Goal: Information Seeking & Learning: Learn about a topic

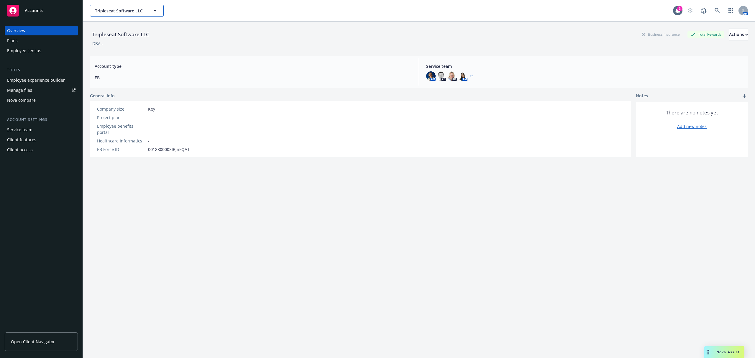
click at [147, 12] on button "Tripleseat Software LLC" at bounding box center [127, 11] width 74 height 12
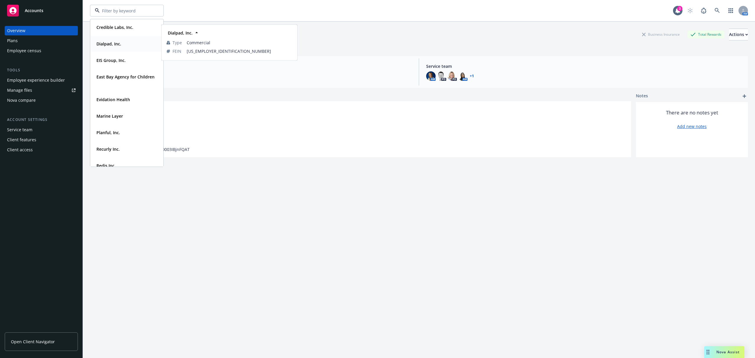
click at [121, 41] on strong "Dialpad, Inc." at bounding box center [108, 44] width 25 height 6
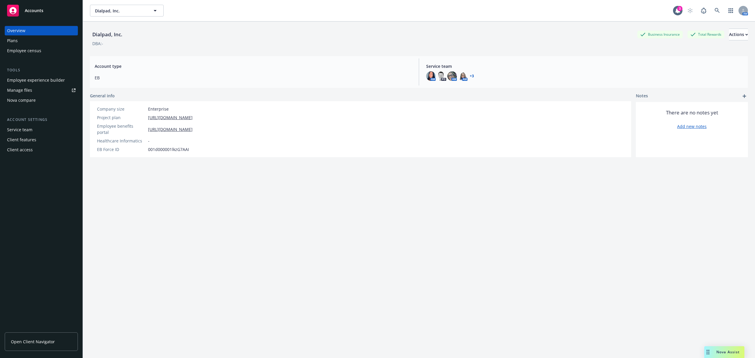
click at [36, 79] on div "Employee experience builder" at bounding box center [36, 79] width 58 height 9
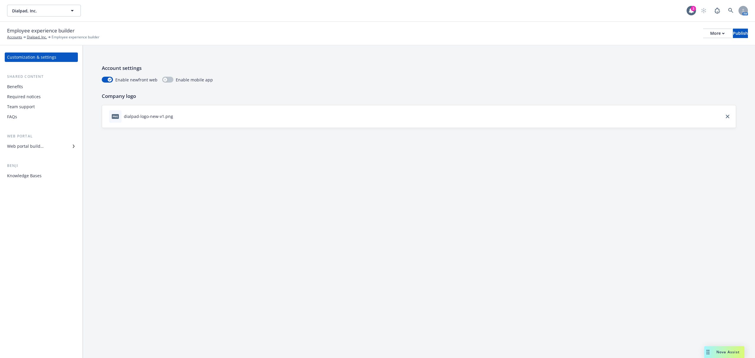
click at [24, 144] on div "Web portal builder" at bounding box center [25, 145] width 37 height 9
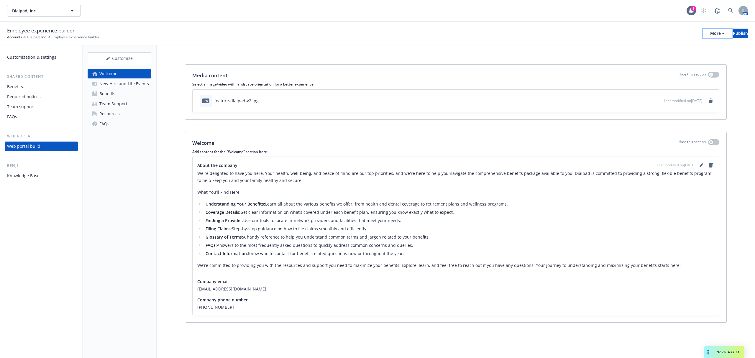
click at [710, 36] on div "More" at bounding box center [717, 33] width 14 height 9
click at [676, 47] on link "Copy preview link" at bounding box center [668, 46] width 87 height 12
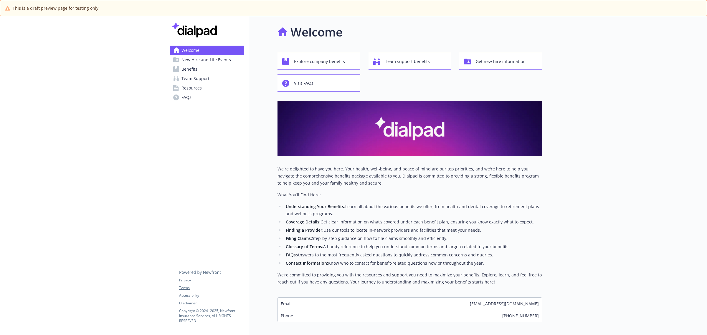
click at [205, 59] on span "New Hire and Life Events" at bounding box center [207, 59] width 50 height 9
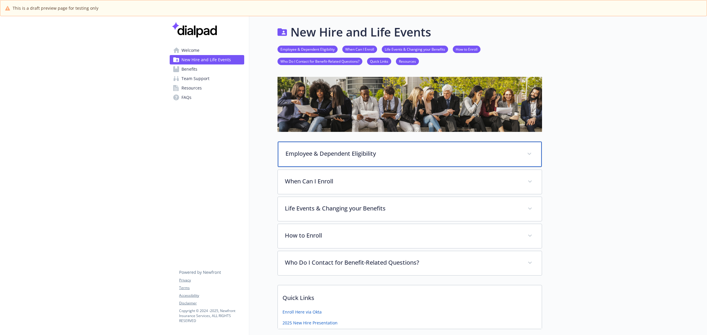
click at [338, 158] on div "Employee & Dependent Eligibility" at bounding box center [410, 154] width 264 height 25
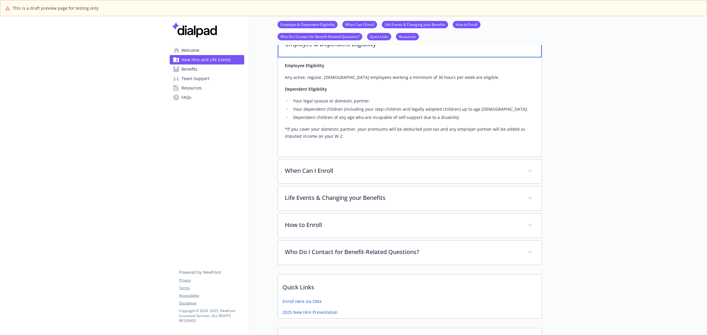
scroll to position [111, 0]
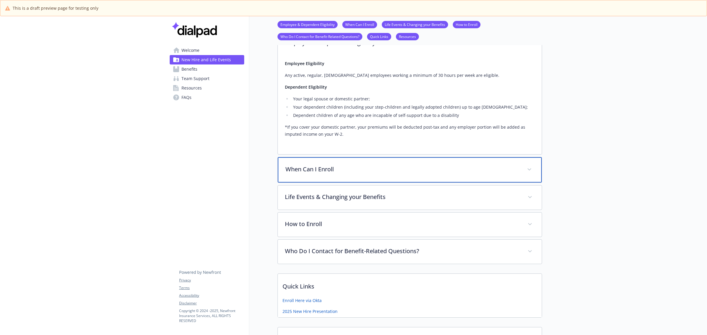
click at [326, 174] on div "When Can I Enroll" at bounding box center [410, 169] width 264 height 25
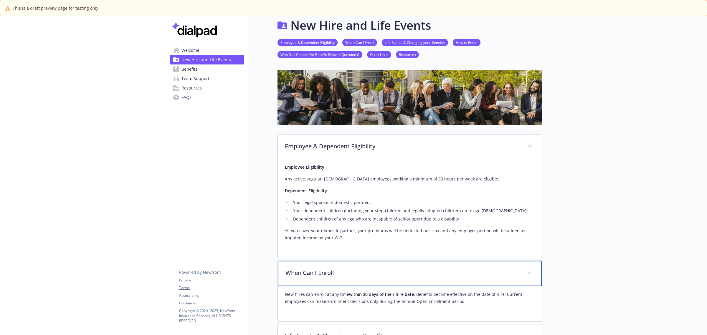
scroll to position [0, 0]
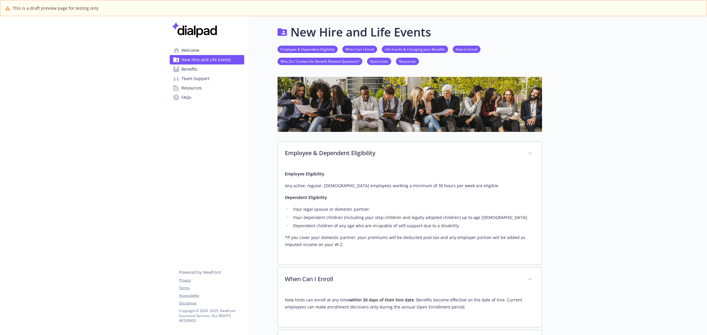
click at [198, 51] on span "Welcome" at bounding box center [191, 50] width 18 height 9
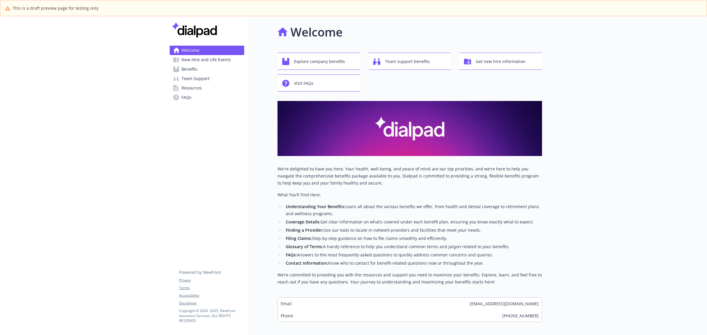
click at [177, 52] on icon at bounding box center [176, 50] width 6 height 6
click at [181, 57] on link "New Hire and Life Events" at bounding box center [207, 59] width 75 height 9
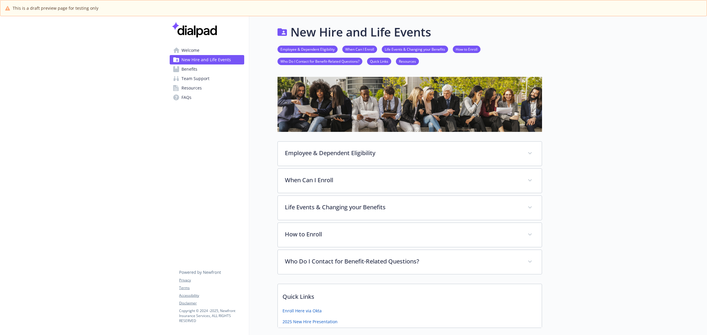
click at [206, 73] on link "Benefits" at bounding box center [207, 69] width 75 height 9
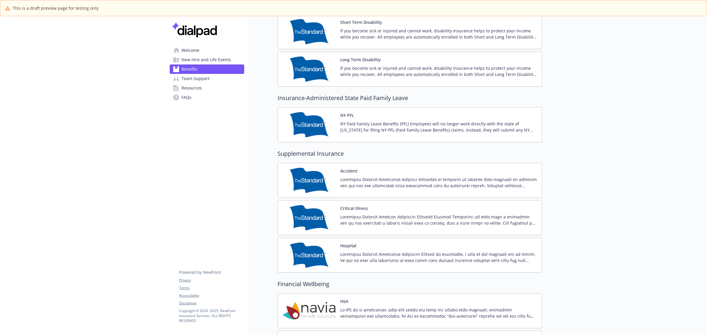
click at [313, 71] on img at bounding box center [309, 69] width 53 height 25
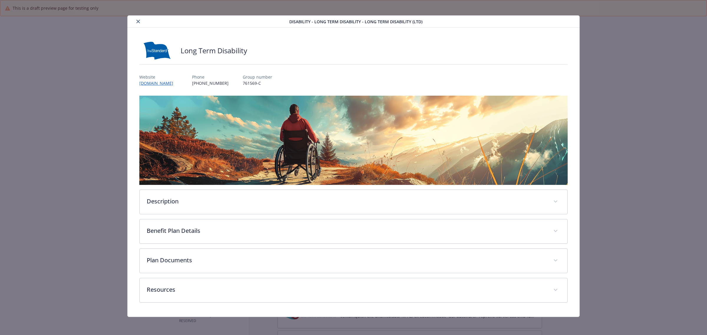
scroll to position [4, 0]
click at [138, 20] on icon "close" at bounding box center [138, 21] width 4 height 4
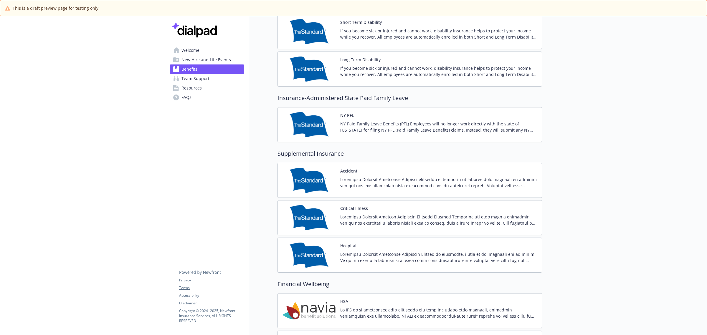
click at [203, 77] on span "Team Support" at bounding box center [196, 78] width 28 height 9
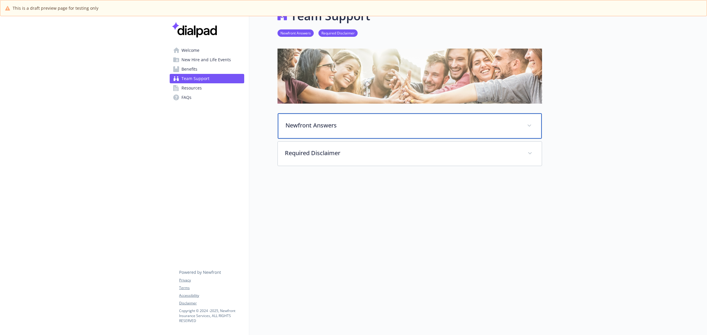
click at [332, 124] on div "Newfront Answers" at bounding box center [410, 125] width 264 height 25
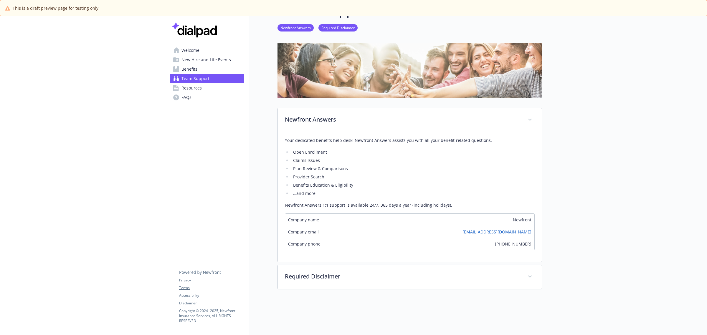
click at [202, 90] on link "Resources" at bounding box center [207, 87] width 75 height 9
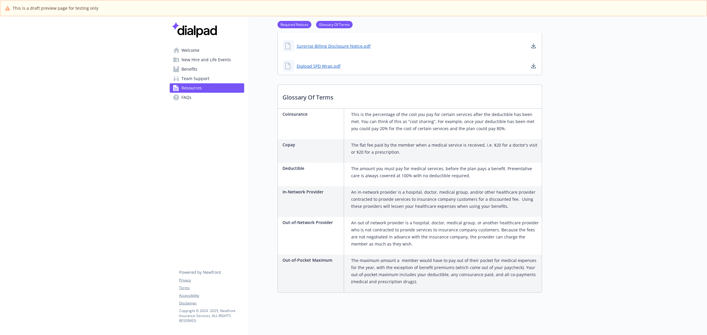
scroll to position [262, 0]
click at [181, 96] on link "FAQs" at bounding box center [207, 97] width 75 height 9
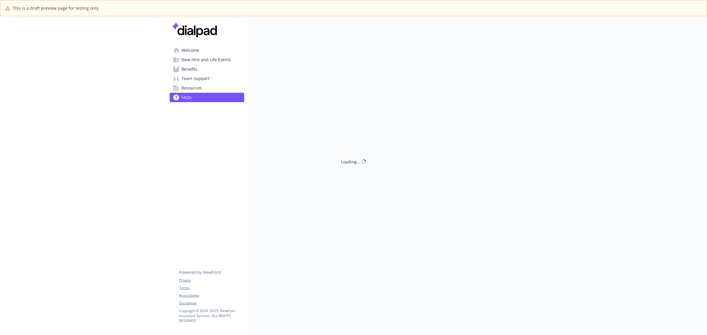
scroll to position [22, 0]
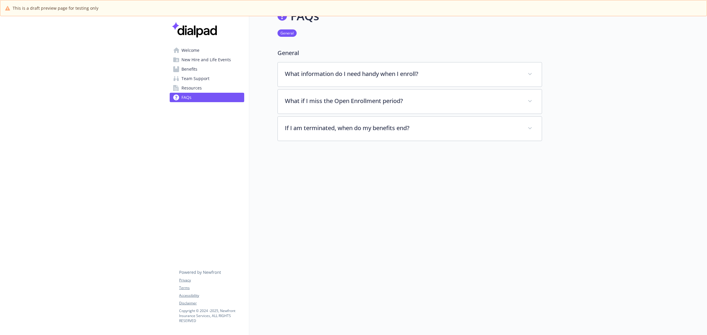
click at [193, 51] on span "Welcome" at bounding box center [191, 50] width 18 height 9
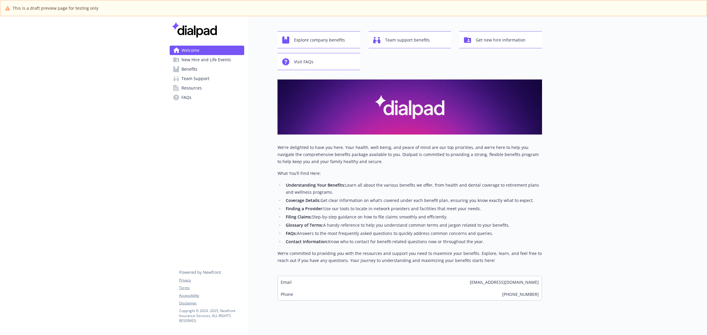
click at [202, 63] on span "New Hire and Life Events" at bounding box center [207, 59] width 50 height 9
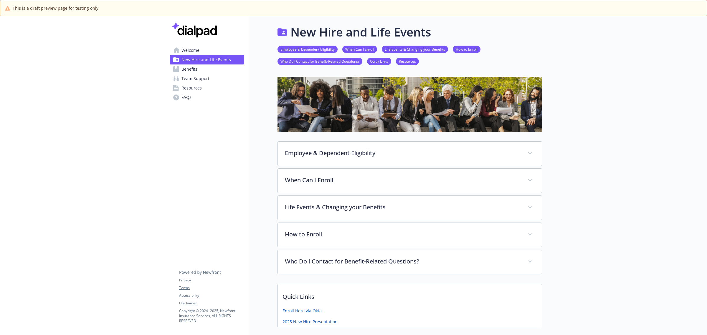
click at [195, 68] on span "Benefits" at bounding box center [190, 69] width 16 height 9
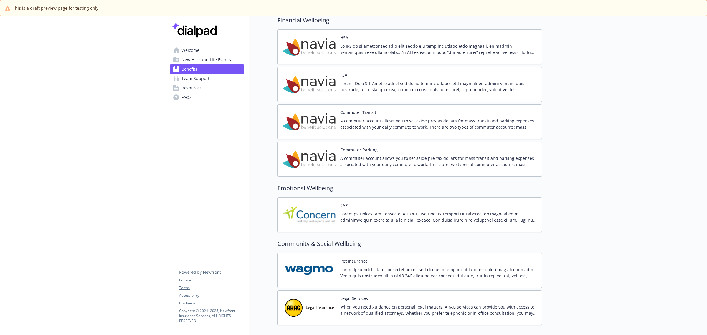
scroll to position [895, 0]
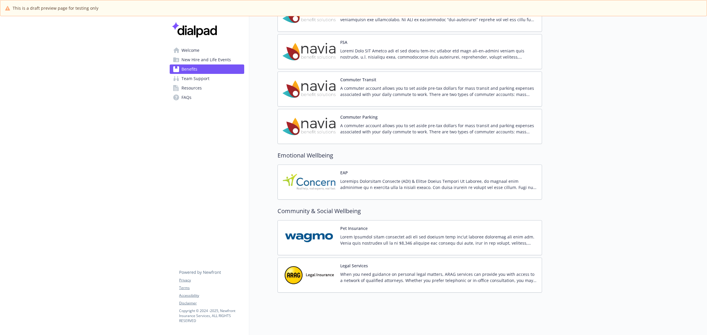
click at [204, 43] on div "Welcome New Hire and Life Events Benefits Team Support Resources FAQs Privacy T…" at bounding box center [207, 65] width 84 height 98
click at [199, 52] on span "Welcome" at bounding box center [191, 50] width 18 height 9
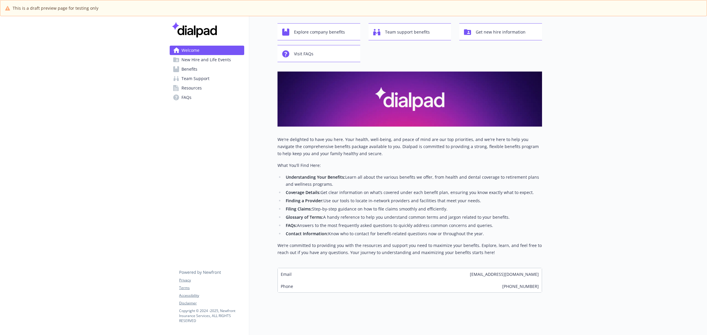
scroll to position [35, 0]
